Goal: Task Accomplishment & Management: Complete application form

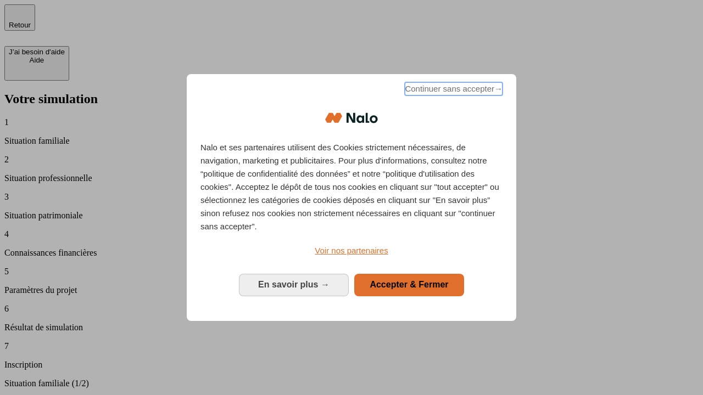
click at [453, 91] on span "Continuer sans accepter →" at bounding box center [454, 88] width 98 height 13
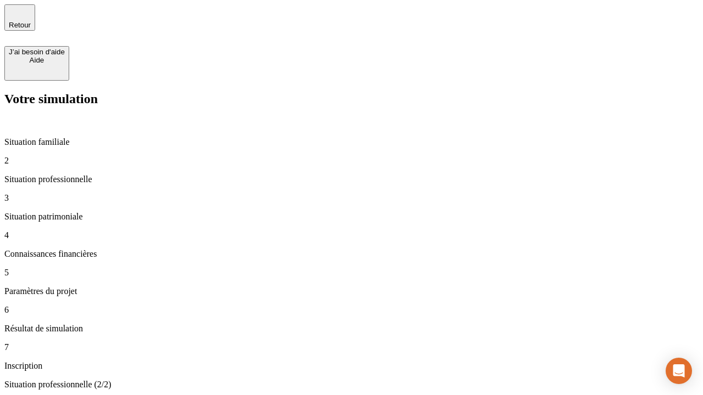
type input "70 000"
type input "1 000"
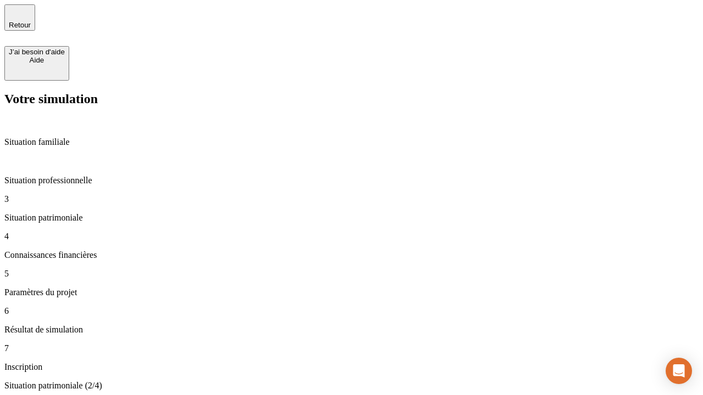
type input "800"
type input "6"
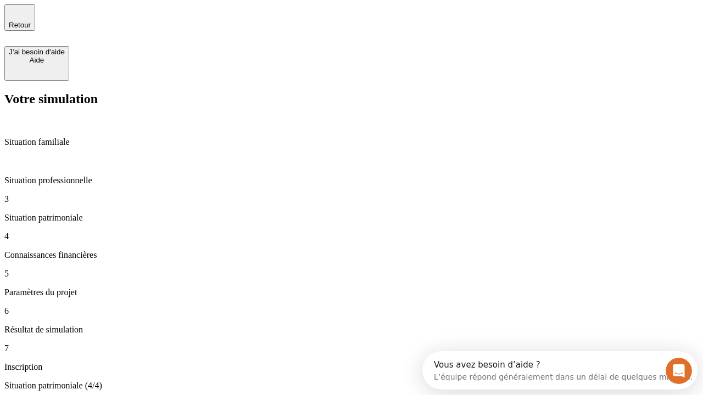
type input "400"
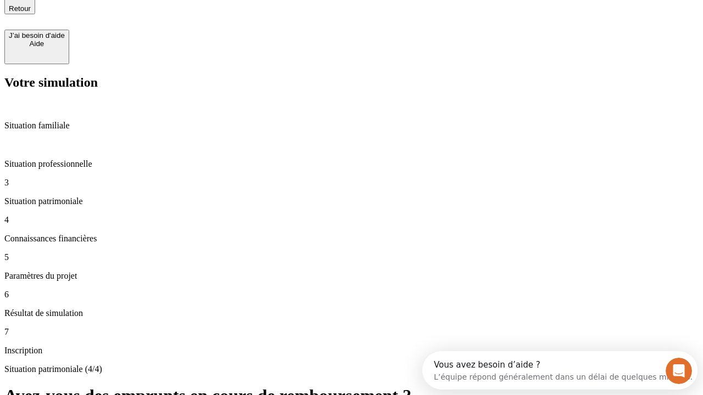
type input "3"
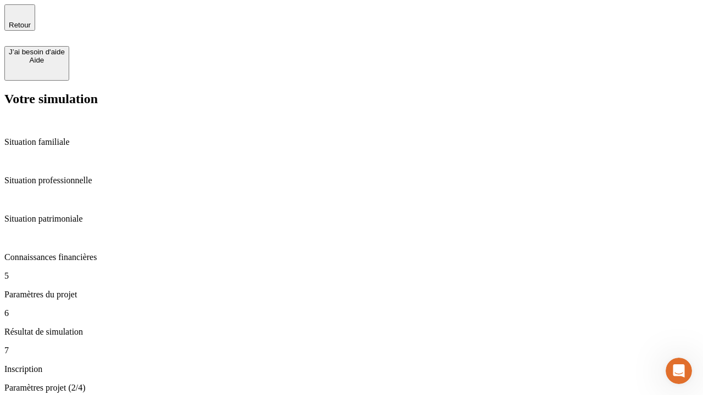
type input "35"
type input "500"
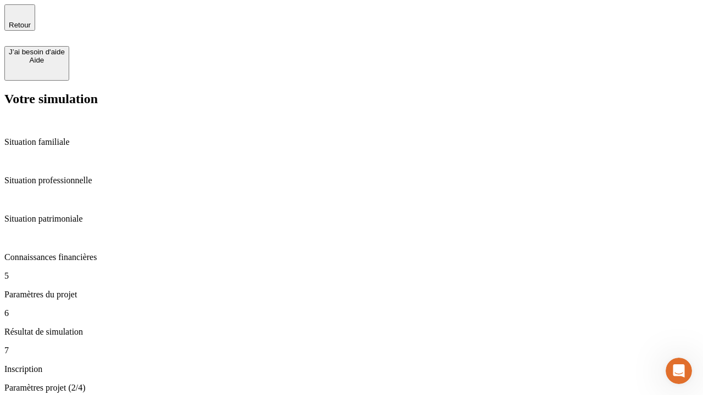
type input "640"
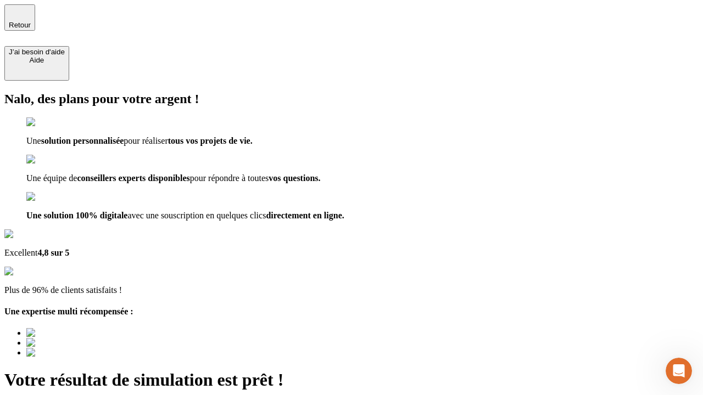
scroll to position [8, 0]
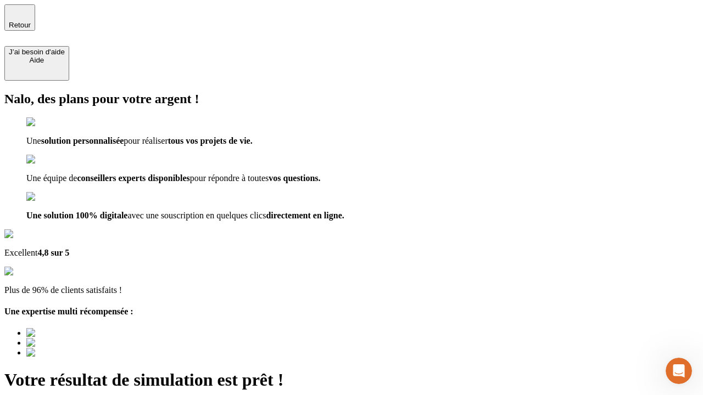
type input "[EMAIL_ADDRESS][DOMAIN_NAME]"
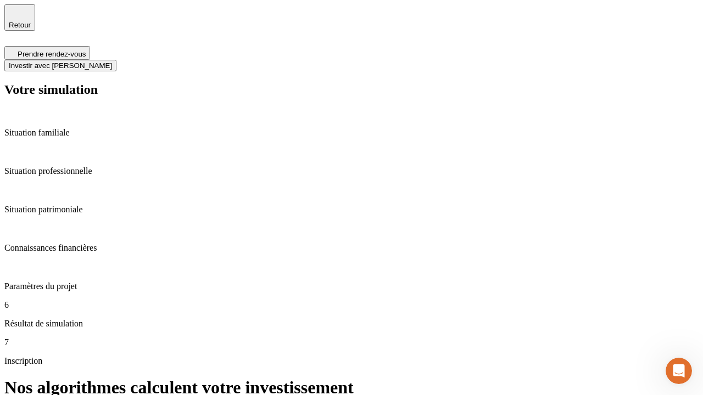
scroll to position [4, 0]
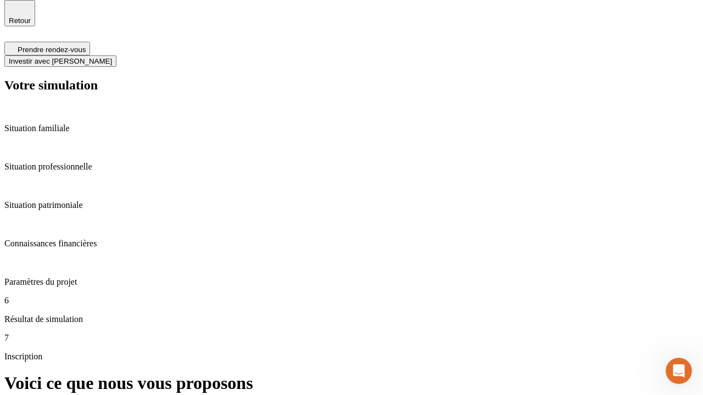
click at [112, 57] on span "Investir avec [PERSON_NAME]" at bounding box center [60, 61] width 103 height 8
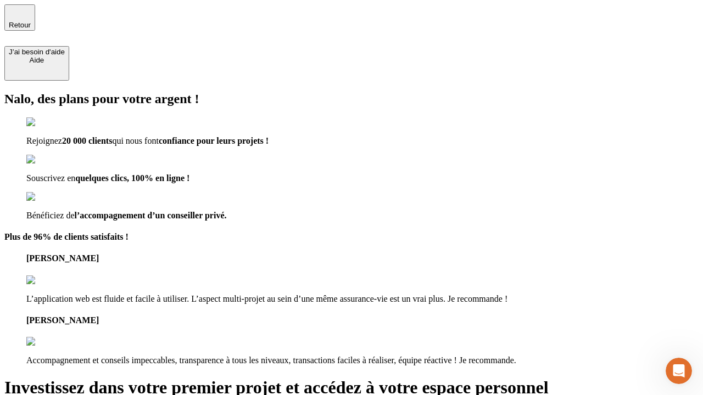
type input "[PERSON_NAME][EMAIL_ADDRESS][DOMAIN_NAME]"
